Goal: Task Accomplishment & Management: Manage account settings

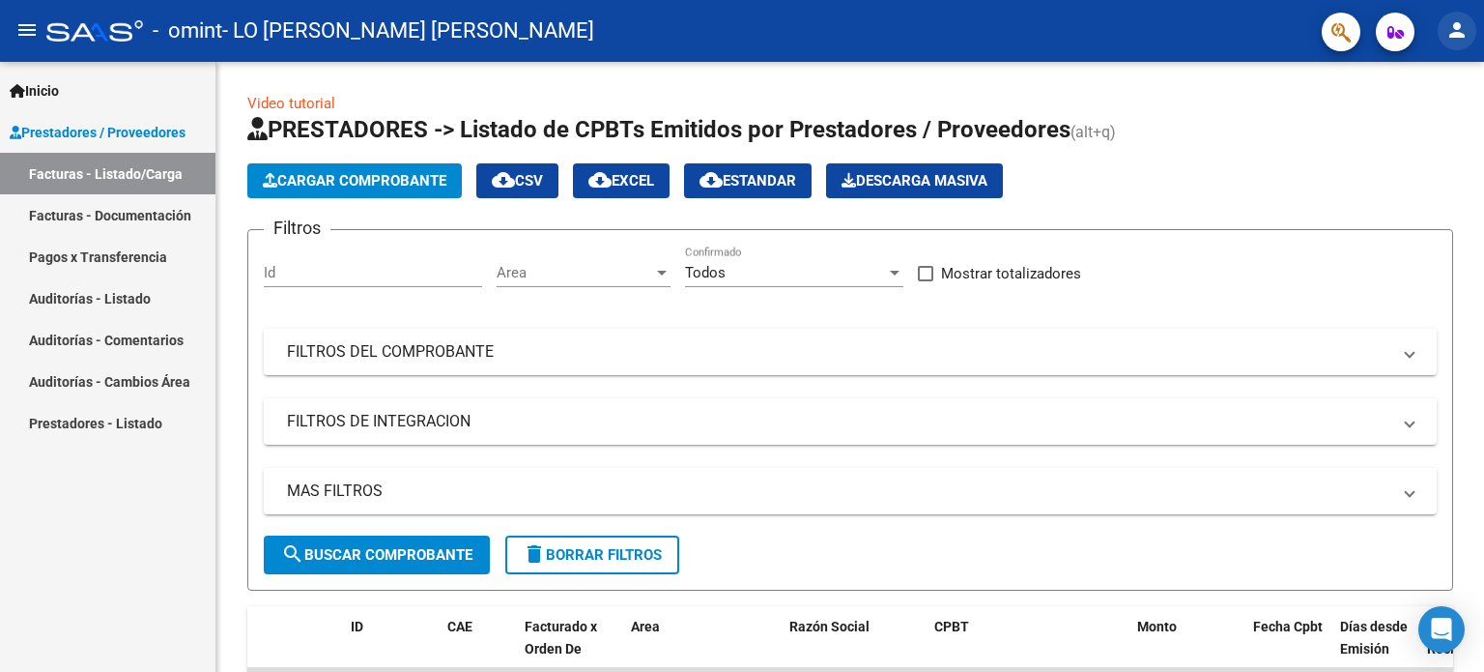
click at [1464, 27] on mat-icon "person" at bounding box center [1456, 29] width 23 height 23
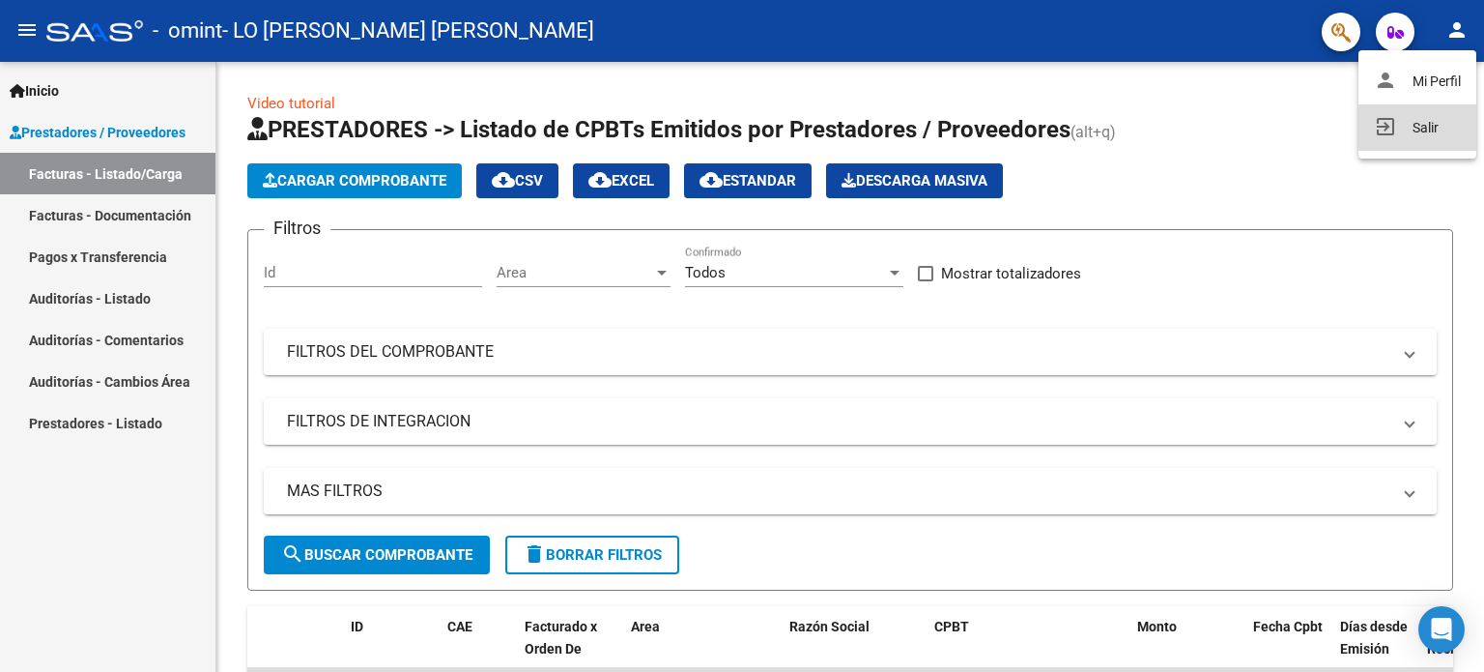
click at [1420, 134] on button "exit_to_app Salir" at bounding box center [1418, 127] width 118 height 46
